Goal: Find specific page/section: Find specific page/section

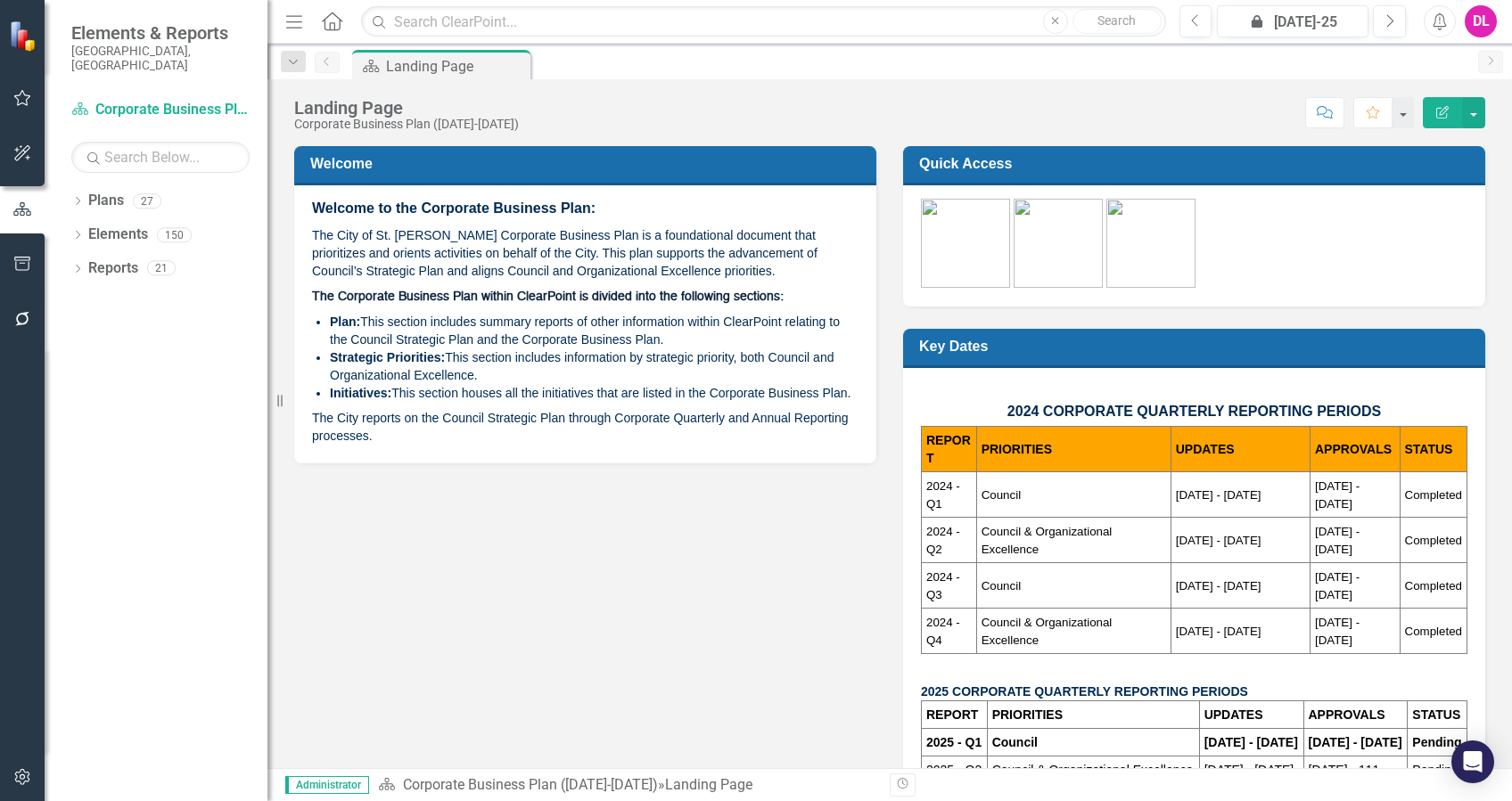
click at [20, 327] on button "button" at bounding box center [23, 320] width 40 height 37
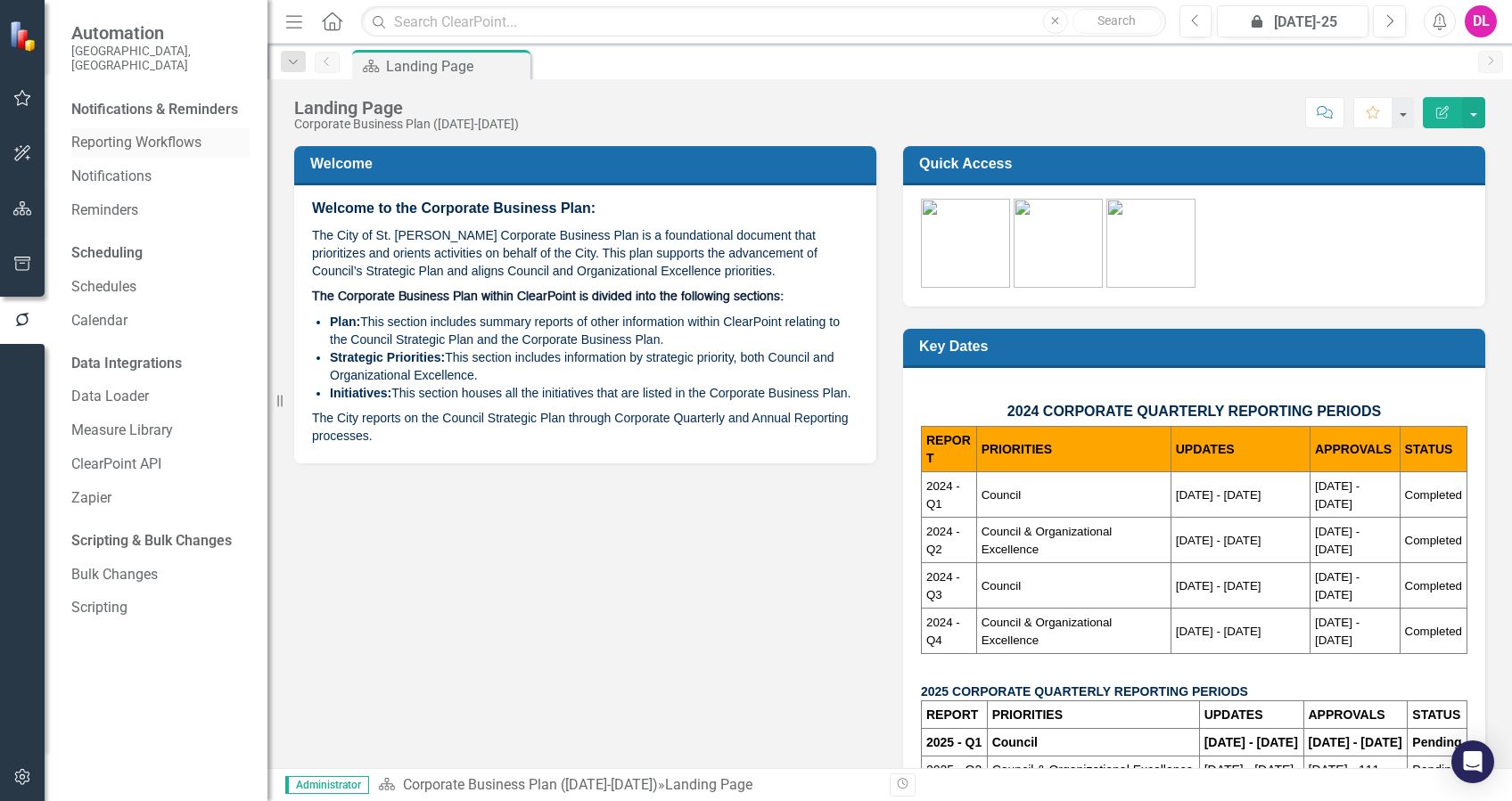
click at [142, 133] on link "Reporting Workflows" at bounding box center [160, 142] width 179 height 20
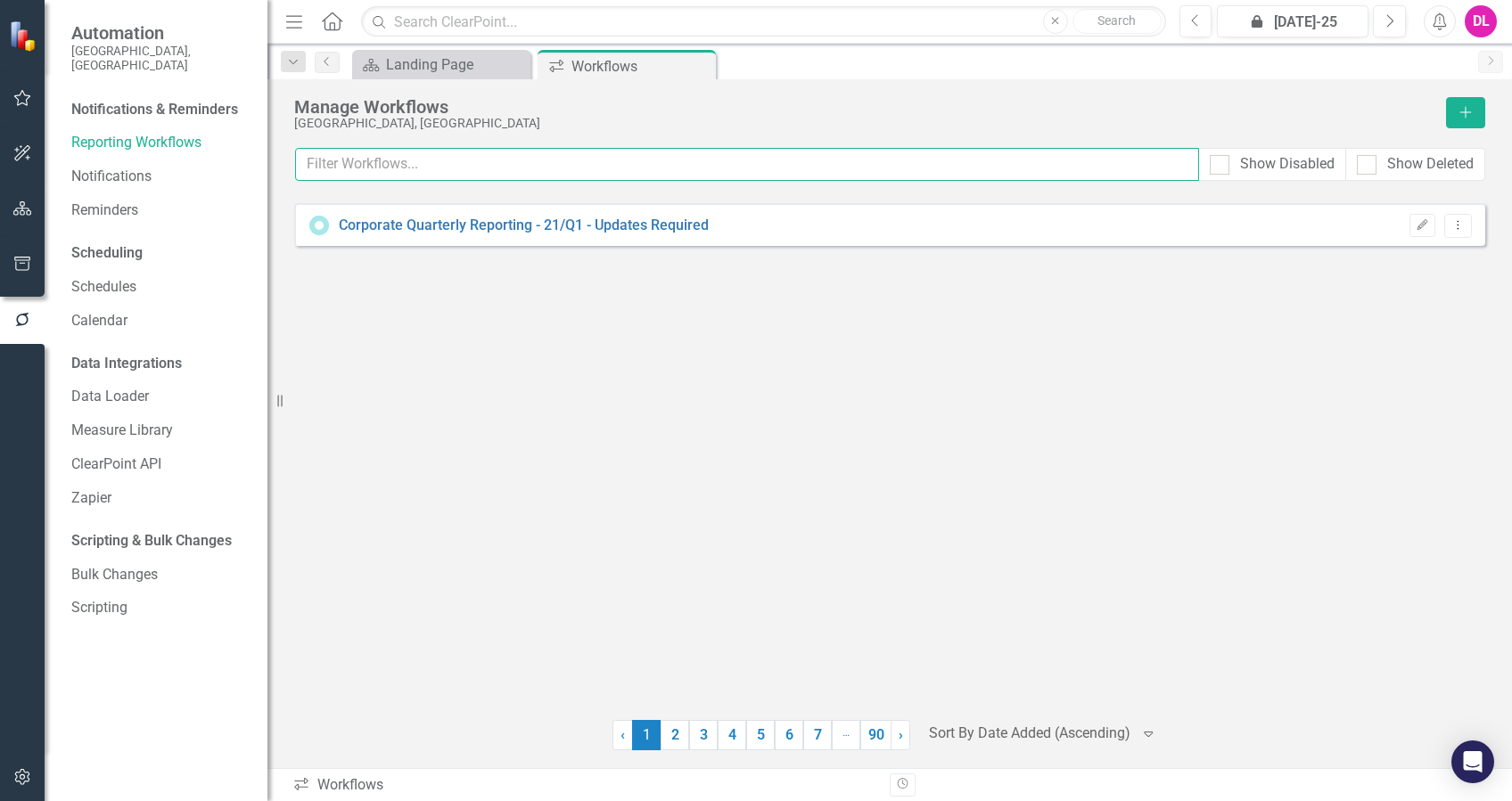
click at [535, 168] on input "text" at bounding box center [746, 164] width 904 height 33
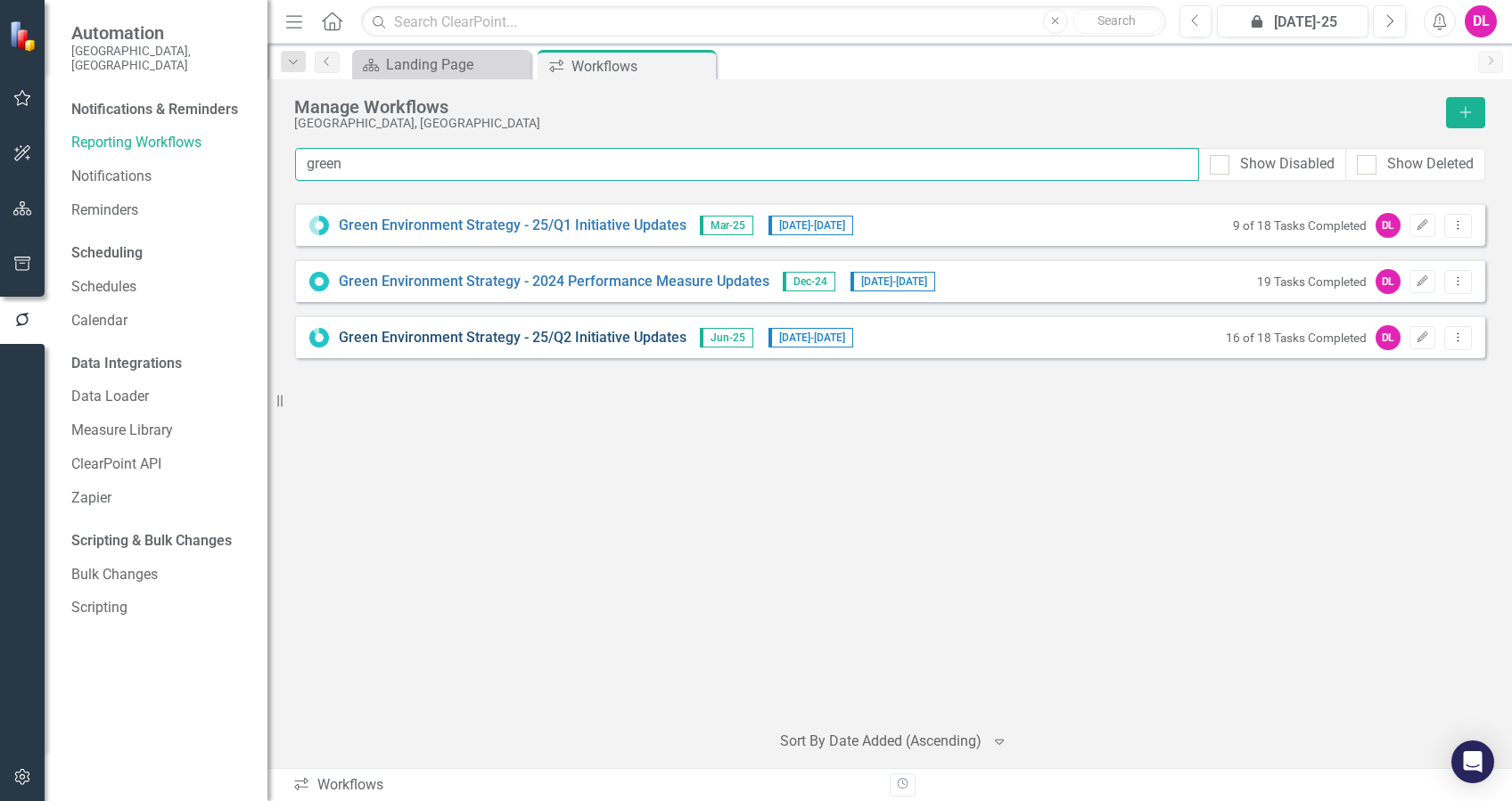
type input "green"
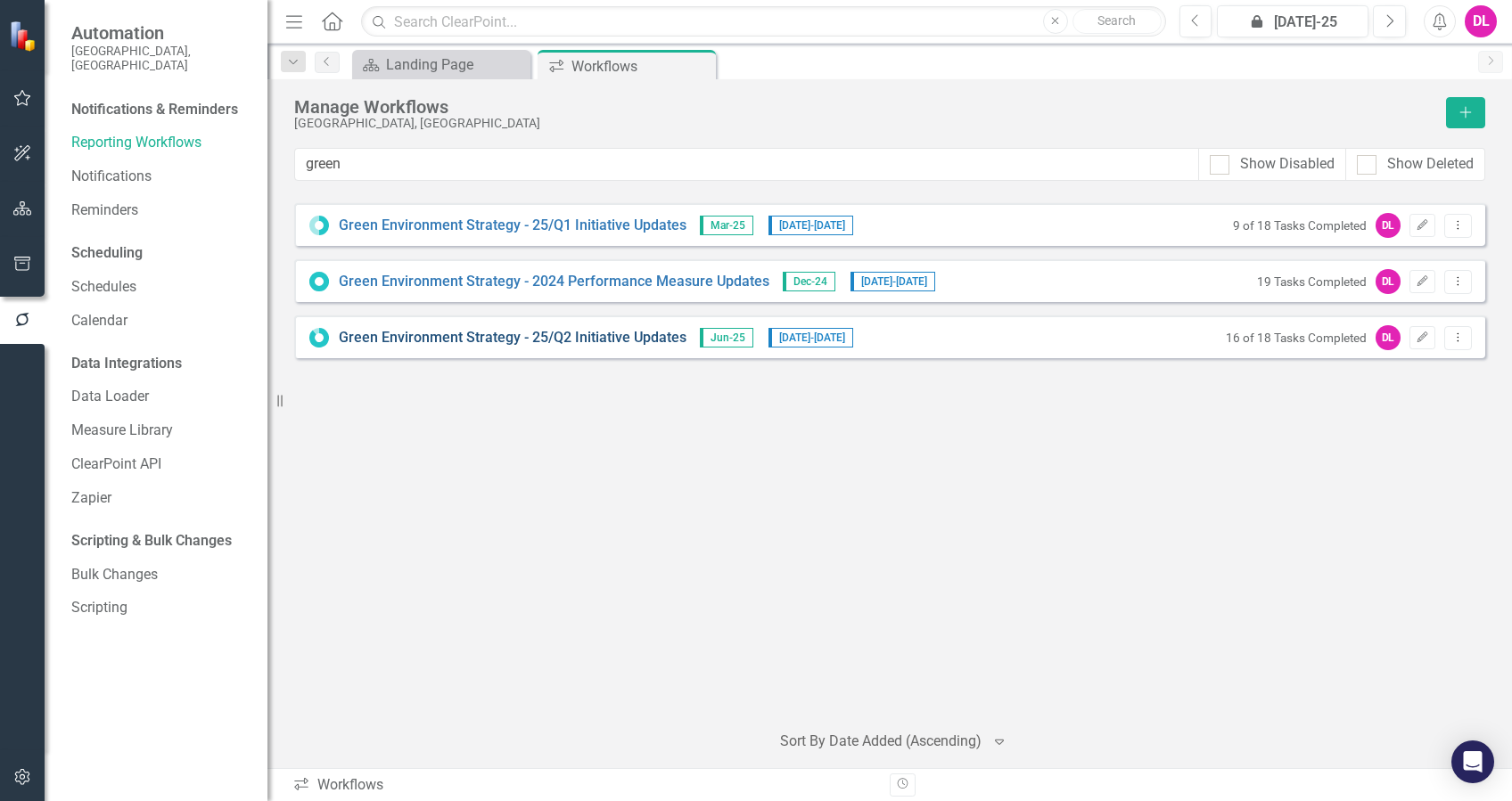
click at [597, 342] on link "Green Environment Strategy - 25/Q2 Initiative Updates" at bounding box center [513, 337] width 348 height 20
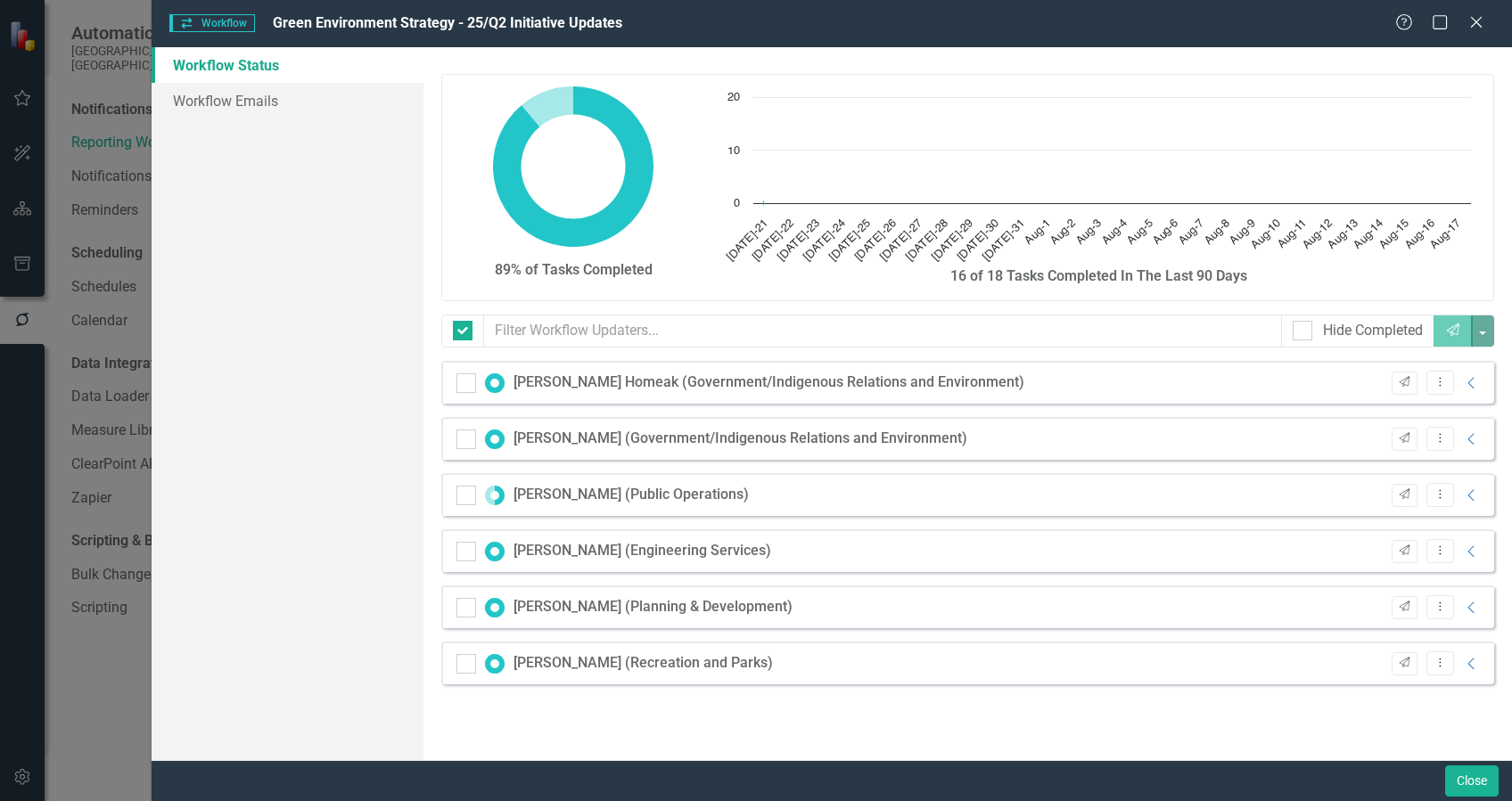
checkbox input "false"
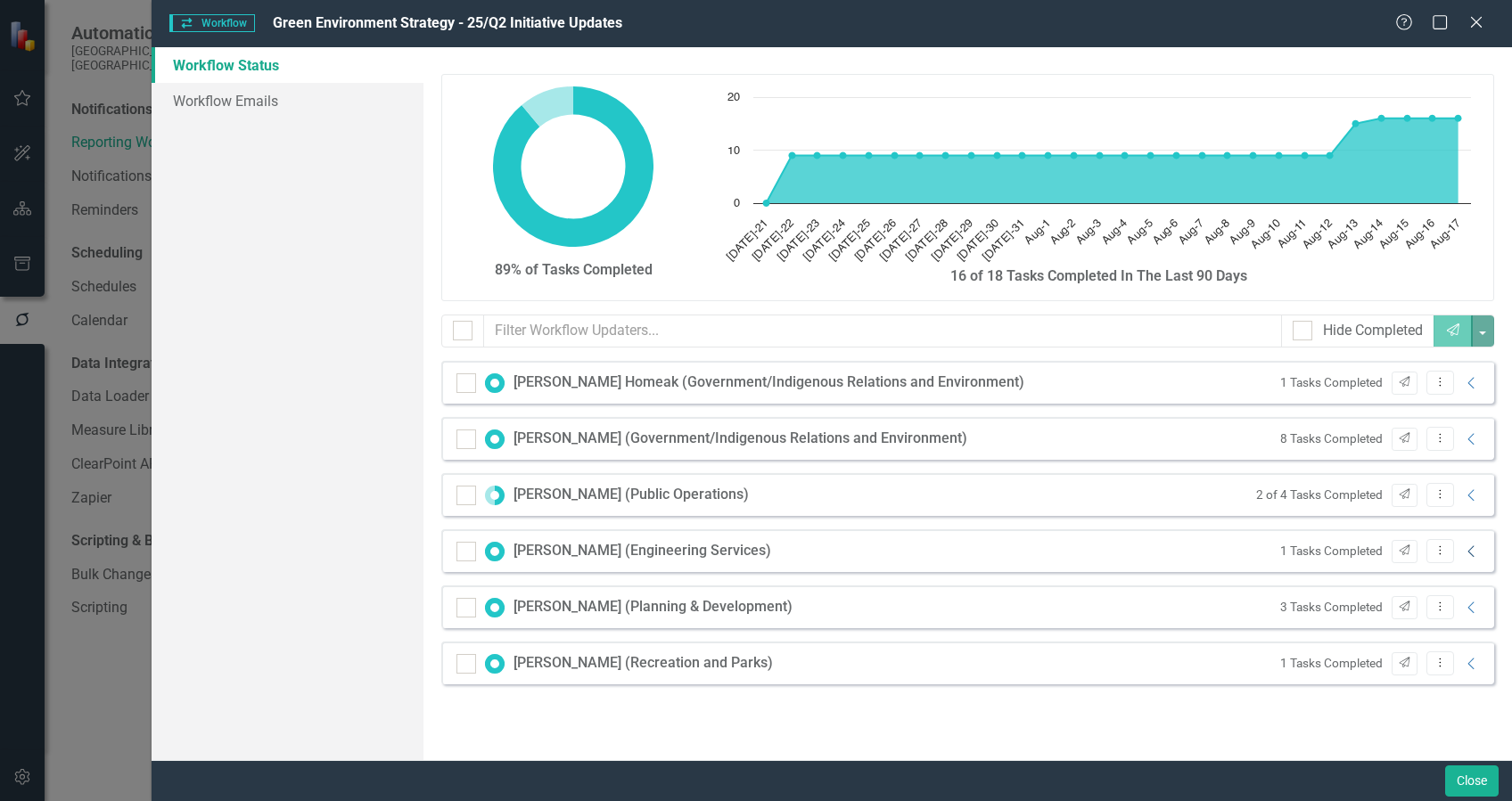
click at [1468, 551] on icon "Collapse" at bounding box center [1471, 551] width 18 height 14
